Goal: Entertainment & Leisure: Consume media (video, audio)

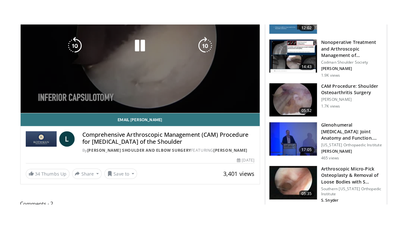
scroll to position [95, 0]
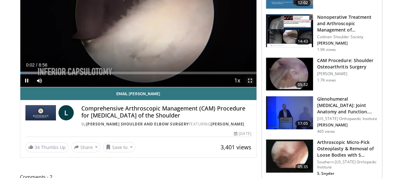
click at [257, 87] on span "Video Player" at bounding box center [250, 80] width 13 height 13
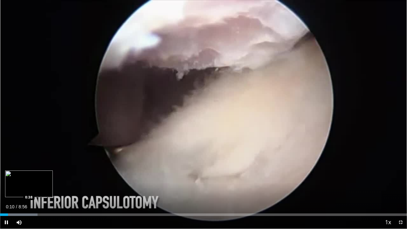
click at [31, 177] on div "Loaded : 9.23% 0:10 0:38" at bounding box center [203, 214] width 407 height 3
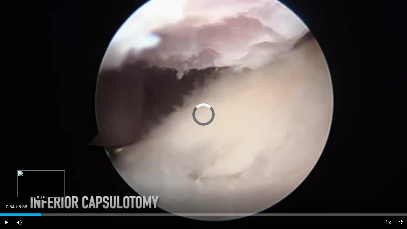
click at [41, 177] on div "Progress Bar" at bounding box center [41, 214] width 1 height 3
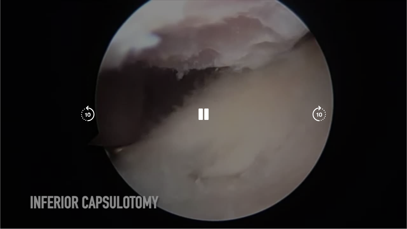
click at [35, 177] on div "Loaded : 11.20% 0:54 0:59" at bounding box center [203, 227] width 407 height 3
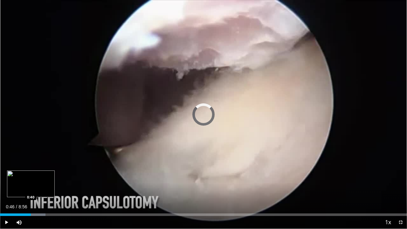
click at [31, 177] on div "Loaded : 11.20% 0:46 0:40" at bounding box center [203, 214] width 407 height 3
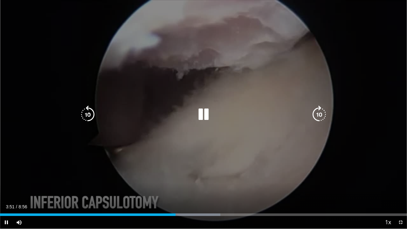
click at [207, 109] on icon "Video Player" at bounding box center [204, 115] width 18 height 18
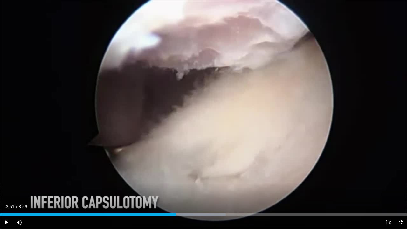
click at [207, 109] on div "10 seconds Tap to unmute" at bounding box center [203, 114] width 407 height 229
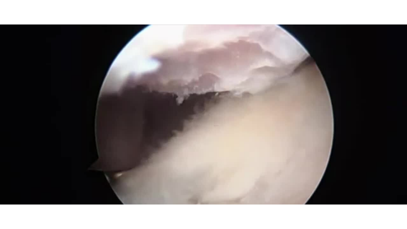
scroll to position [66, 0]
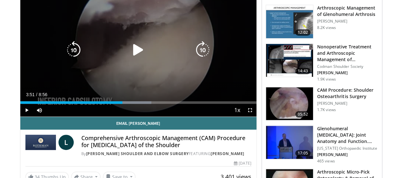
click at [150, 56] on div "Video Player" at bounding box center [138, 50] width 142 height 13
click at [135, 58] on icon "Video Player" at bounding box center [138, 50] width 18 height 18
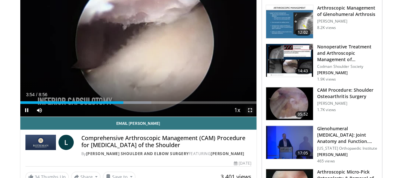
click at [255, 116] on span "Video Player" at bounding box center [250, 110] width 13 height 13
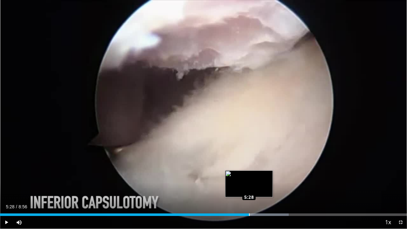
click at [249, 177] on div "Loaded : 70.91% 5:20 5:28" at bounding box center [203, 214] width 407 height 3
click at [260, 177] on div "Progress Bar" at bounding box center [257, 214] width 62 height 3
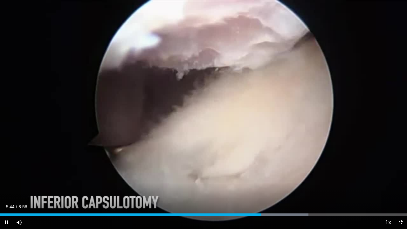
click at [270, 177] on div "Current Time 5:44 / Duration 8:56 Pause Skip Backward Skip Forward Mute 0% Load…" at bounding box center [203, 222] width 407 height 13
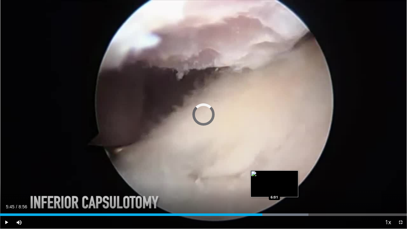
click at [274, 177] on div "Loaded : 75.81% 5:45 6:01" at bounding box center [203, 213] width 407 height 6
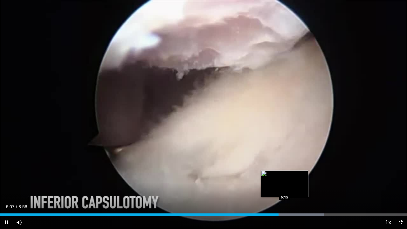
click at [284, 177] on div "Progress Bar" at bounding box center [290, 214] width 68 height 3
click at [292, 177] on div "Loaded : 80.24% 6:25 6:25" at bounding box center [203, 214] width 407 height 3
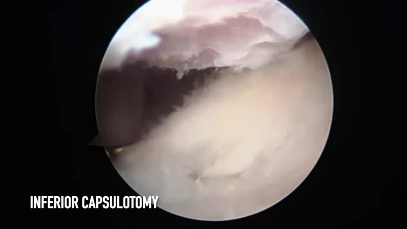
click at [300, 177] on video-js "**********" at bounding box center [203, 114] width 407 height 229
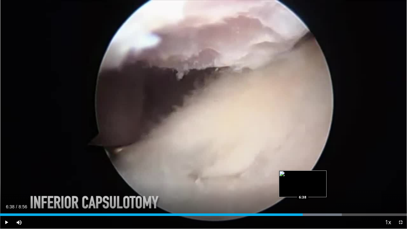
click at [303, 177] on div "Progress Bar" at bounding box center [305, 214] width 71 height 3
click at [310, 177] on div "Progress Bar" at bounding box center [311, 214] width 61 height 3
click at [317, 177] on div "Loaded : 88.76% 6:51 6:58" at bounding box center [203, 214] width 407 height 3
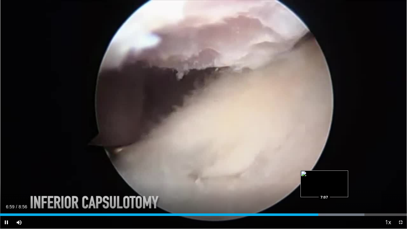
click at [325, 177] on div "Progress Bar" at bounding box center [330, 214] width 70 height 3
click at [332, 177] on div "10 seconds Tap to unmute" at bounding box center [203, 114] width 407 height 229
click at [337, 177] on div "Loaded : 90.61% 7:08 7:24" at bounding box center [203, 214] width 407 height 3
click at [332, 177] on div "7:24" at bounding box center [168, 214] width 337 height 3
click at [327, 177] on div "Loaded : 94.30% 7:17 7:11" at bounding box center [203, 214] width 407 height 3
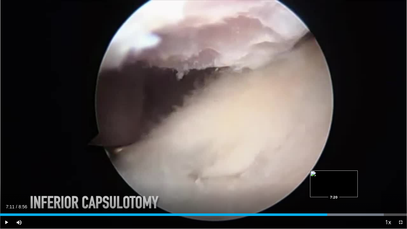
click at [335, 177] on div "Loaded : 94.30% 7:11 7:20" at bounding box center [203, 214] width 407 height 3
click at [327, 177] on div "7:20" at bounding box center [167, 214] width 335 height 3
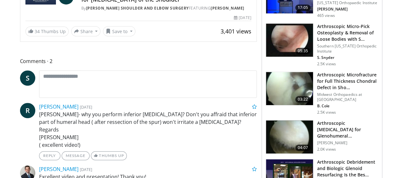
scroll to position [84, 0]
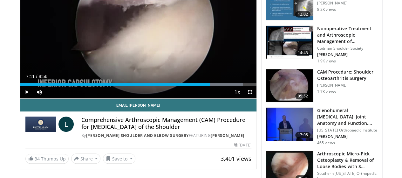
click at [45, 98] on div "Current Time 7:11 / Duration 8:56 Play Skip Backward Skip Forward Mute 0% Loade…" at bounding box center [138, 92] width 236 height 13
click at [45, 86] on div "7:11" at bounding box center [115, 84] width 190 height 3
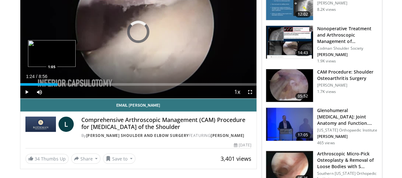
click at [33, 86] on div "Loaded : 0.00% 1:24 1:05" at bounding box center [138, 84] width 236 height 3
click at [45, 86] on div "Progress Bar" at bounding box center [45, 84] width 1 height 3
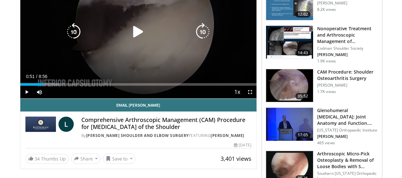
click at [138, 37] on icon "Video Player" at bounding box center [138, 32] width 18 height 18
click at [257, 98] on span "Video Player" at bounding box center [250, 92] width 13 height 13
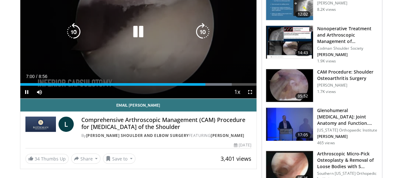
click at [141, 65] on div "10 seconds Tap to unmute" at bounding box center [138, 31] width 236 height 133
